Goal: Information Seeking & Learning: Learn about a topic

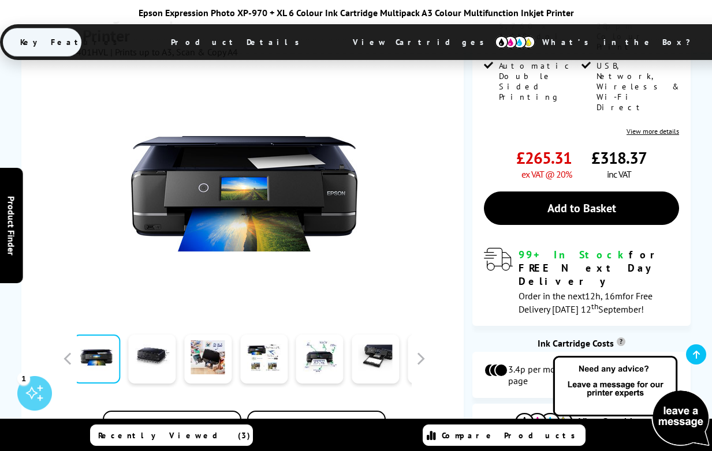
scroll to position [229, 0]
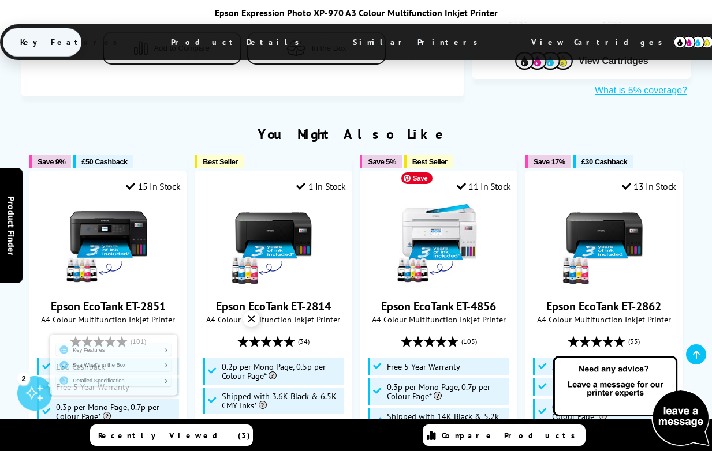
scroll to position [631, 0]
